Goal: Task Accomplishment & Management: Complete application form

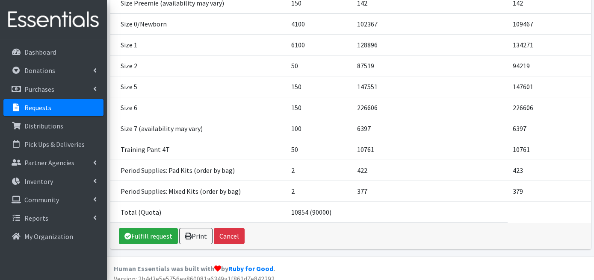
scroll to position [161, 0]
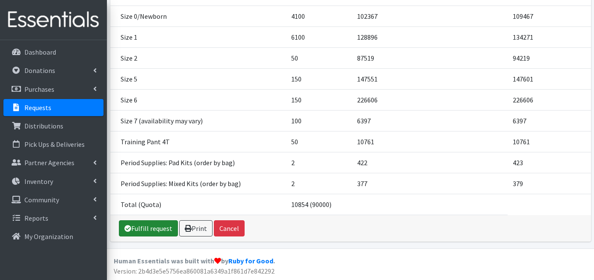
click at [162, 230] on link "Fulfill request" at bounding box center [148, 229] width 59 height 16
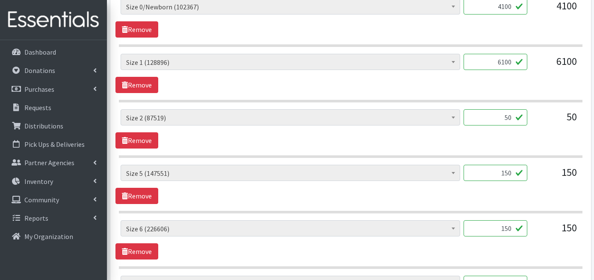
scroll to position [489, 0]
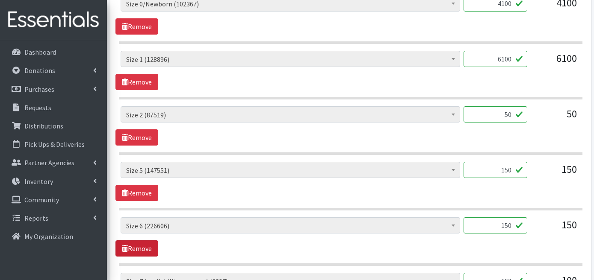
click at [142, 241] on link "Remove" at bounding box center [136, 249] width 43 height 16
click at [143, 241] on link "Remove" at bounding box center [136, 249] width 43 height 16
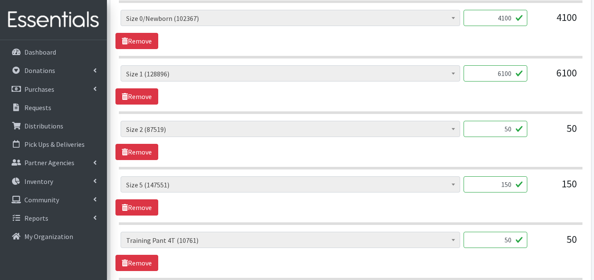
scroll to position [475, 0]
click at [143, 199] on link "Remove" at bounding box center [136, 207] width 43 height 16
click at [150, 144] on link "Remove" at bounding box center [136, 152] width 43 height 16
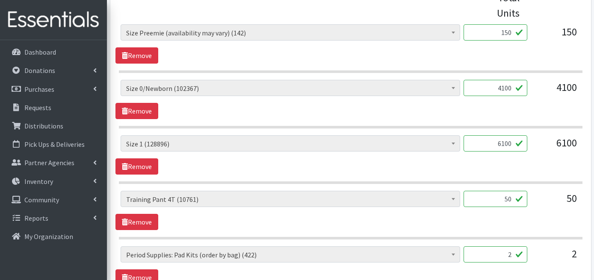
scroll to position [405, 0]
drag, startPoint x: 511, startPoint y: 128, endPoint x: 489, endPoint y: 127, distance: 21.8
click at [489, 135] on input "6100" at bounding box center [495, 143] width 64 height 16
type input "5500"
drag, startPoint x: 511, startPoint y: 73, endPoint x: 492, endPoint y: 73, distance: 18.8
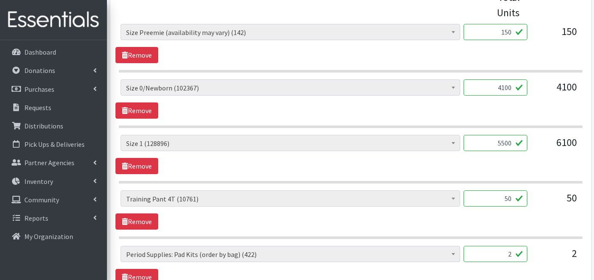
click at [492, 79] on input "4100" at bounding box center [495, 87] width 64 height 16
type input "3450"
drag, startPoint x: 511, startPoint y: 17, endPoint x: 505, endPoint y: 17, distance: 6.0
click at [505, 24] on input "150" at bounding box center [495, 32] width 64 height 16
type input "125"
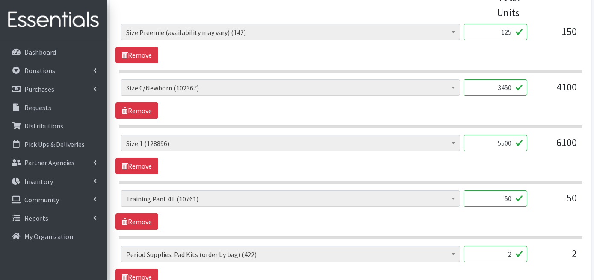
click at [414, 40] on div "Period Supplies: Mixed Kits (order by bag) (377) Applicator-free tampon (8) BOR…" at bounding box center [350, 43] width 470 height 39
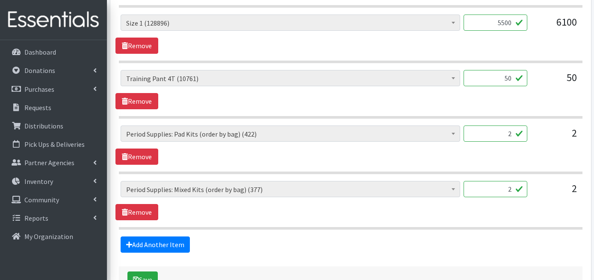
scroll to position [559, 0]
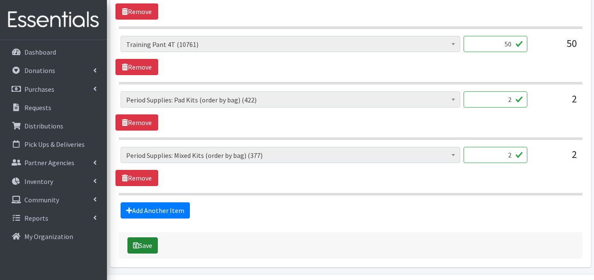
click at [151, 238] on button "Save" at bounding box center [142, 246] width 30 height 16
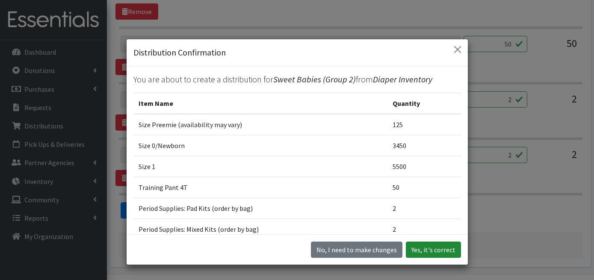
click at [436, 245] on button "Yes, it's correct" at bounding box center [433, 250] width 55 height 16
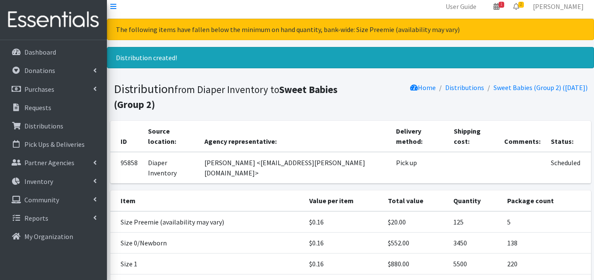
scroll to position [129, 0]
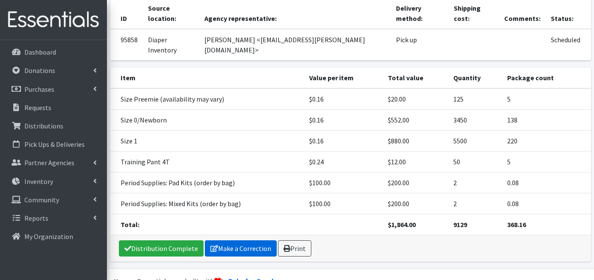
click at [228, 241] on link "Make a Correction" at bounding box center [241, 249] width 72 height 16
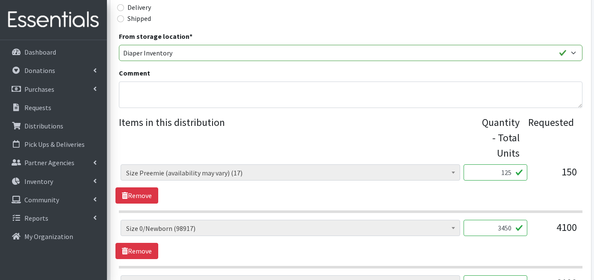
scroll to position [236, 0]
click at [144, 187] on link "Remove" at bounding box center [136, 195] width 43 height 16
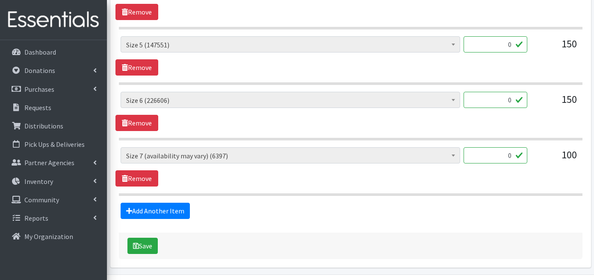
scroll to position [704, 0]
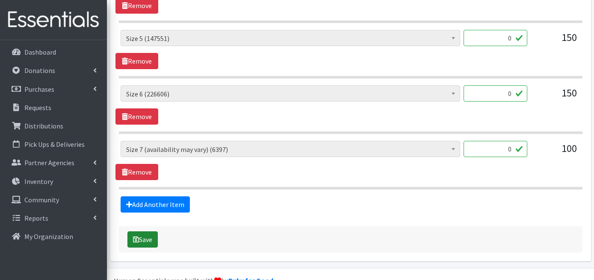
click at [146, 232] on button "Save" at bounding box center [142, 240] width 30 height 16
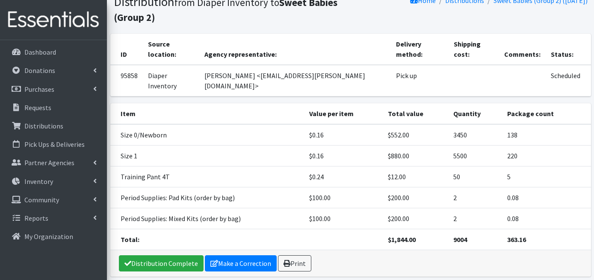
scroll to position [68, 0]
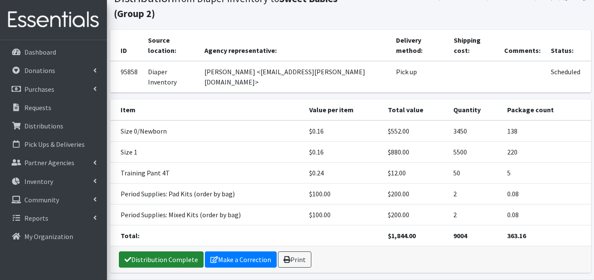
click at [174, 252] on link "Distribution Complete" at bounding box center [161, 260] width 85 height 16
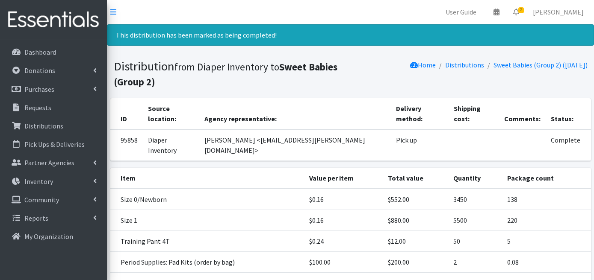
scroll to position [79, 0]
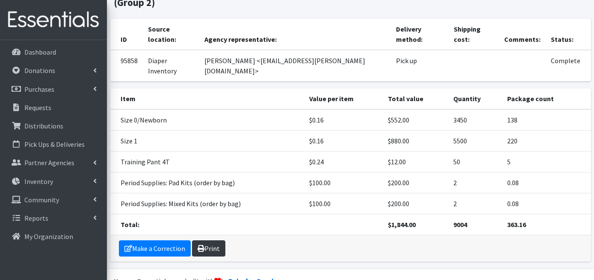
click at [209, 241] on link "Print" at bounding box center [208, 249] width 33 height 16
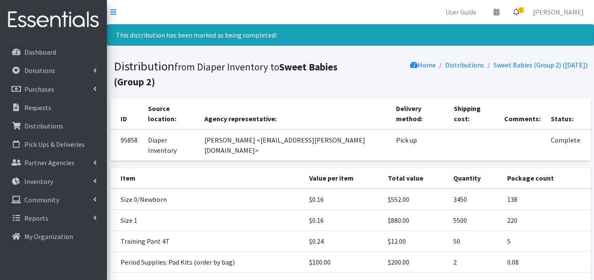
click at [519, 9] on icon at bounding box center [516, 12] width 6 height 7
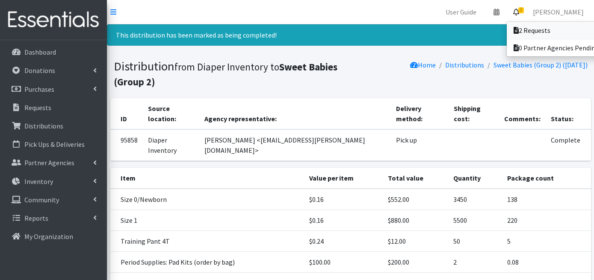
click at [531, 30] on link "2 Requests" at bounding box center [565, 30] width 119 height 17
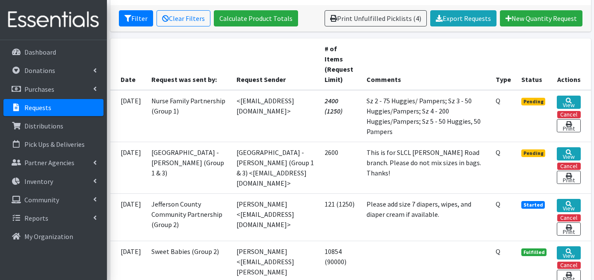
scroll to position [162, 0]
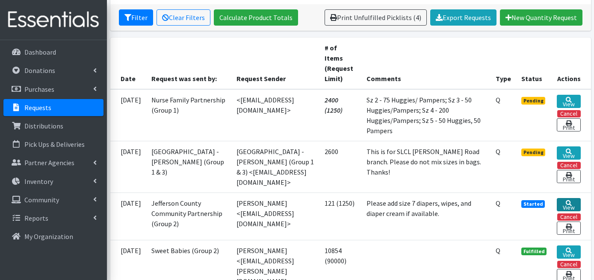
click at [568, 205] on link "View" at bounding box center [568, 204] width 24 height 13
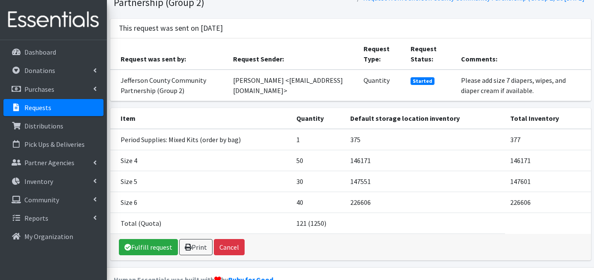
scroll to position [78, 0]
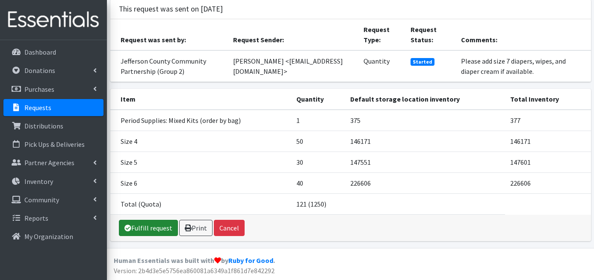
click at [155, 227] on link "Fulfill request" at bounding box center [148, 228] width 59 height 16
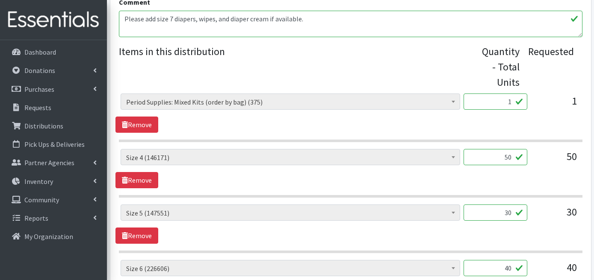
scroll to position [338, 0]
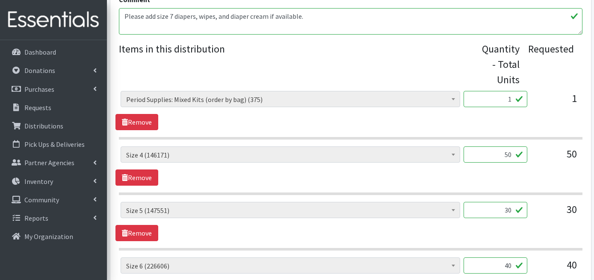
drag, startPoint x: 512, startPoint y: 140, endPoint x: 501, endPoint y: 140, distance: 10.7
click at [501, 147] on input "50" at bounding box center [495, 155] width 64 height 16
type input "1250"
click at [491, 166] on div "Period Supplies: Mixed Kits (order by bag) (375) Applicator-free tampon (8) BOR…" at bounding box center [350, 166] width 470 height 39
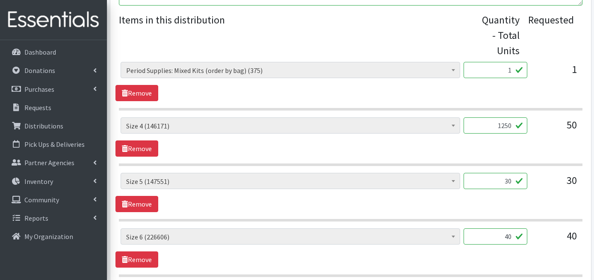
scroll to position [371, 0]
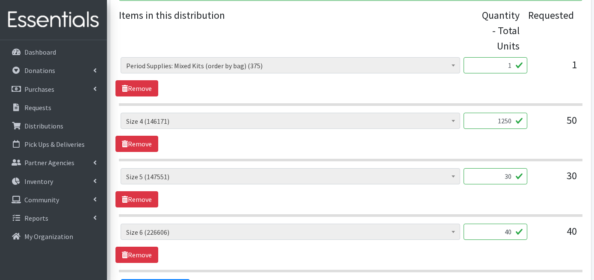
drag, startPoint x: 511, startPoint y: 162, endPoint x: 501, endPoint y: 161, distance: 10.3
click at [501, 168] on input "30" at bounding box center [495, 176] width 64 height 16
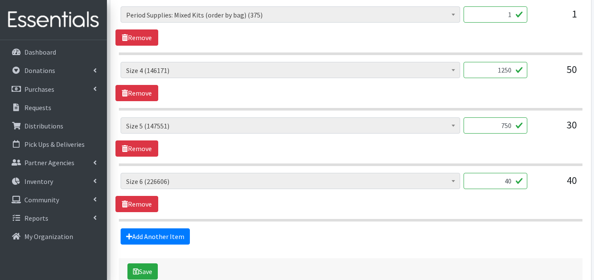
scroll to position [423, 0]
type input "750"
drag, startPoint x: 512, startPoint y: 165, endPoint x: 500, endPoint y: 165, distance: 12.0
click at [500, 173] on input "40" at bounding box center [495, 181] width 64 height 16
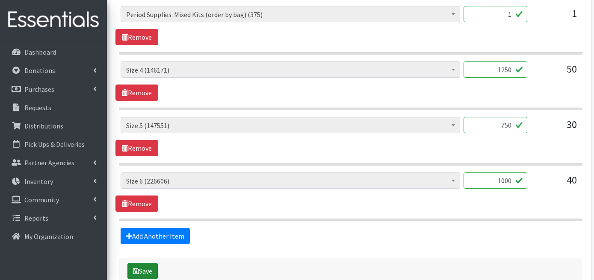
type input "1000"
click at [148, 263] on button "Save" at bounding box center [142, 271] width 30 height 16
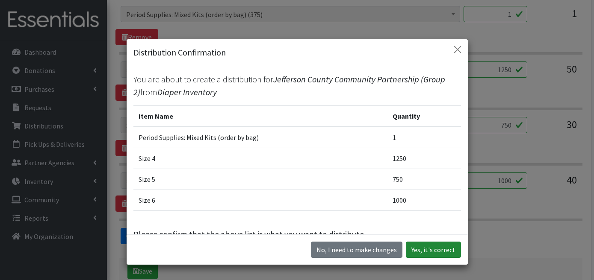
click at [437, 251] on button "Yes, it's correct" at bounding box center [433, 250] width 55 height 16
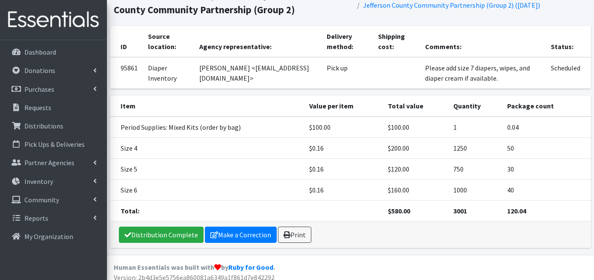
scroll to position [79, 0]
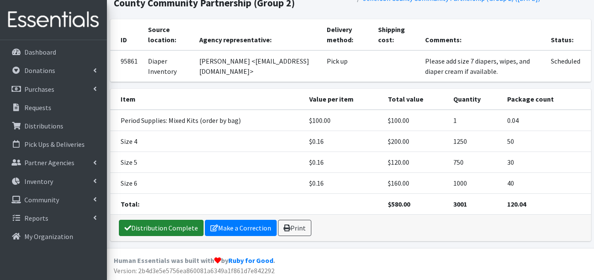
click at [166, 229] on link "Distribution Complete" at bounding box center [161, 228] width 85 height 16
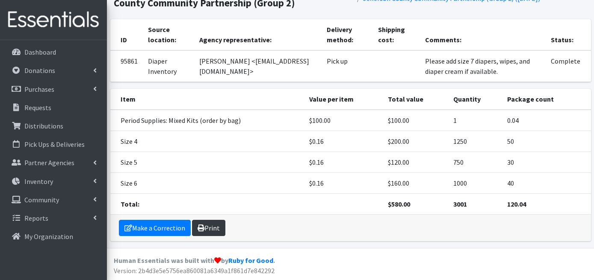
click at [210, 225] on link "Print" at bounding box center [208, 228] width 33 height 16
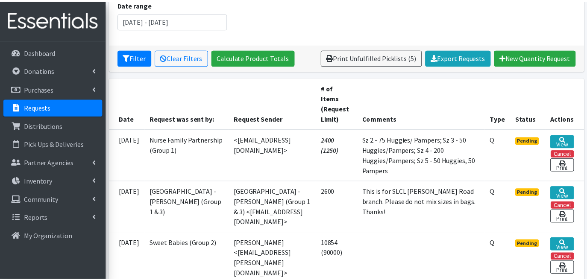
scroll to position [119, 0]
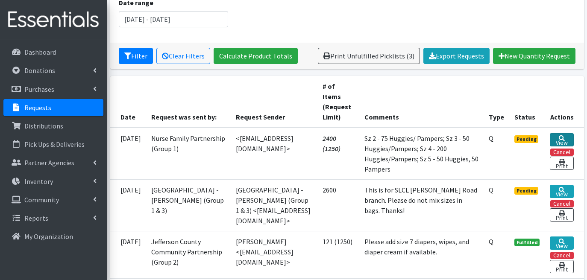
scroll to position [129, 0]
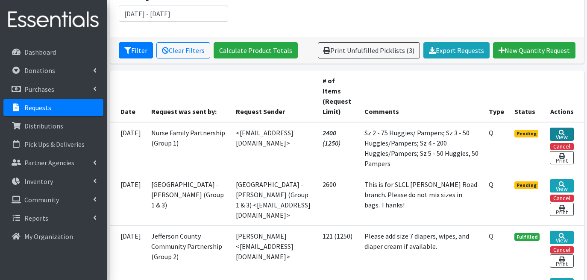
click at [563, 134] on link "View" at bounding box center [562, 134] width 24 height 13
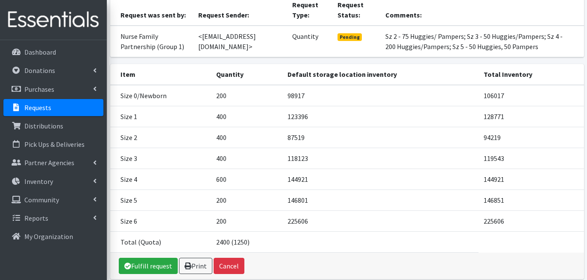
scroll to position [128, 0]
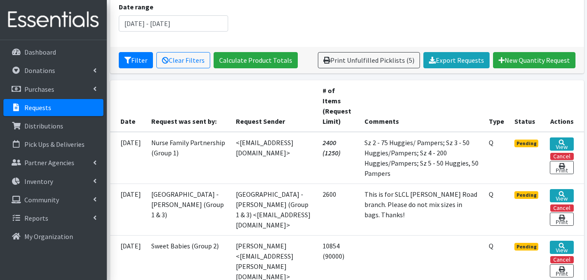
scroll to position [114, 0]
